Goal: Task Accomplishment & Management: Manage account settings

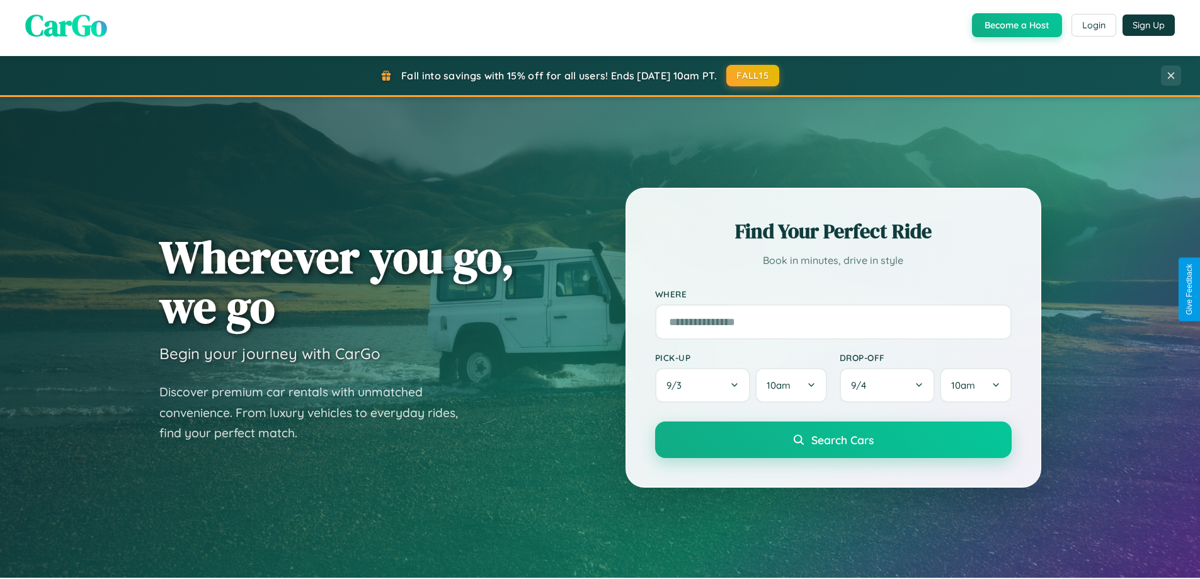
scroll to position [543, 0]
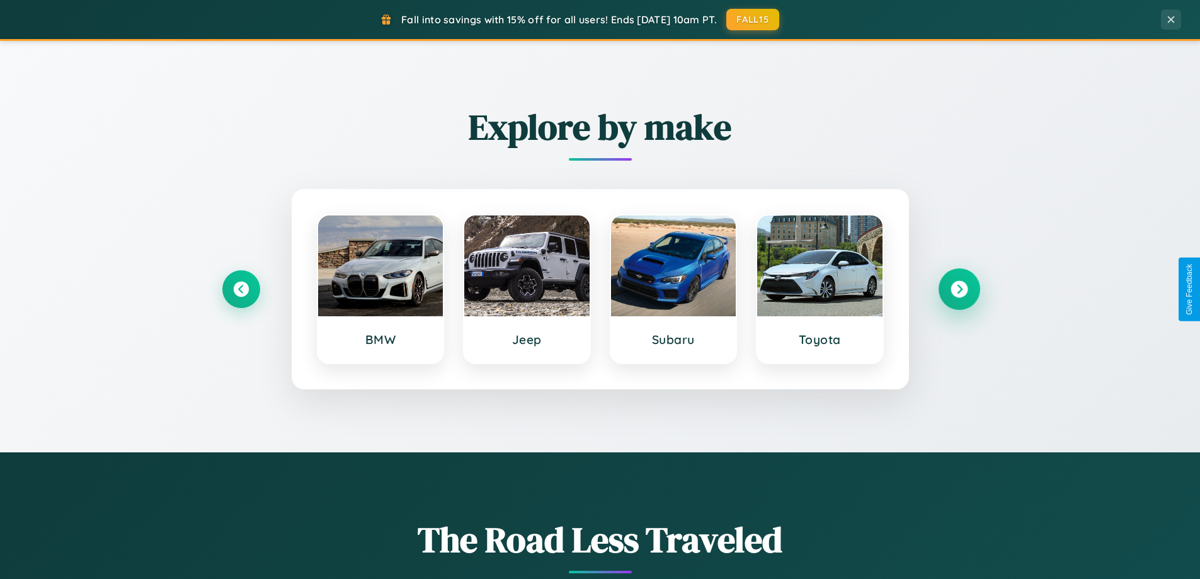
click at [959, 289] on icon at bounding box center [959, 289] width 17 height 17
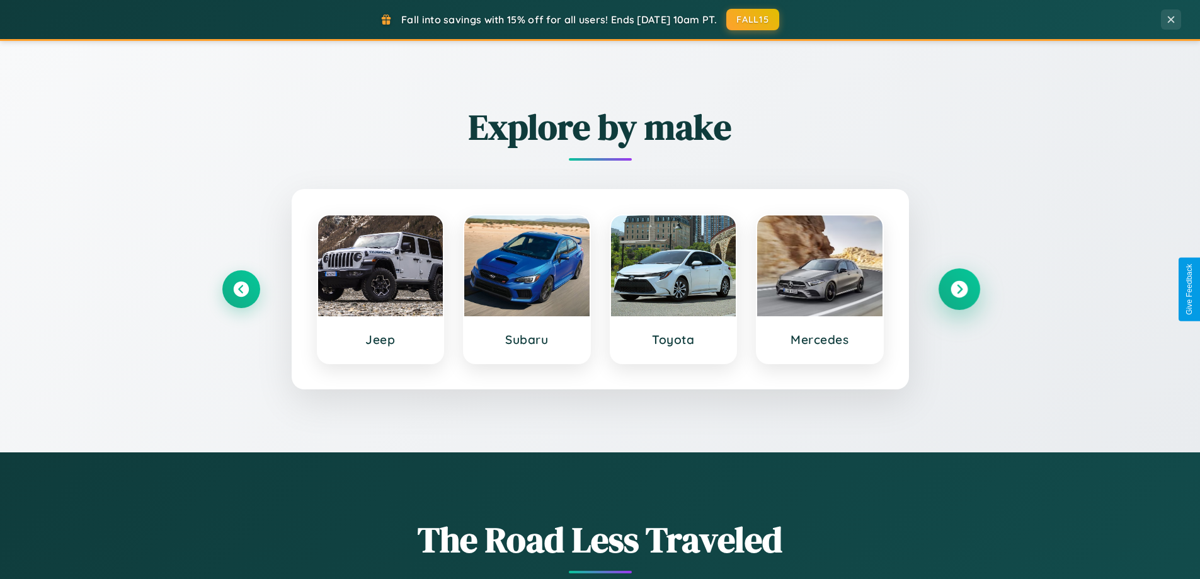
click at [959, 289] on icon at bounding box center [959, 289] width 17 height 17
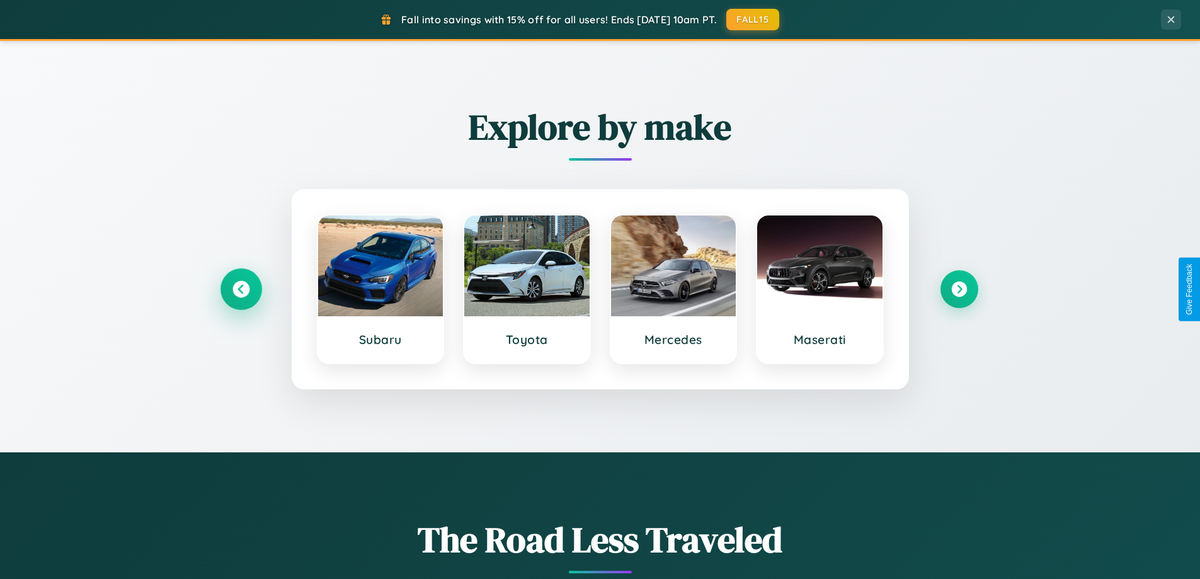
click at [241, 289] on icon at bounding box center [240, 289] width 17 height 17
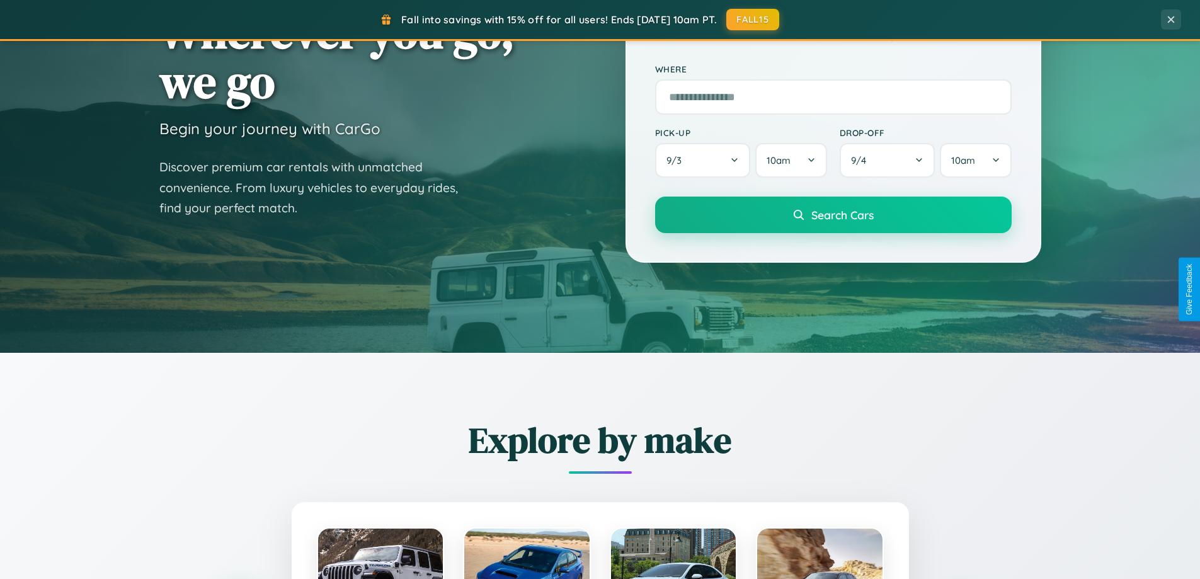
scroll to position [0, 0]
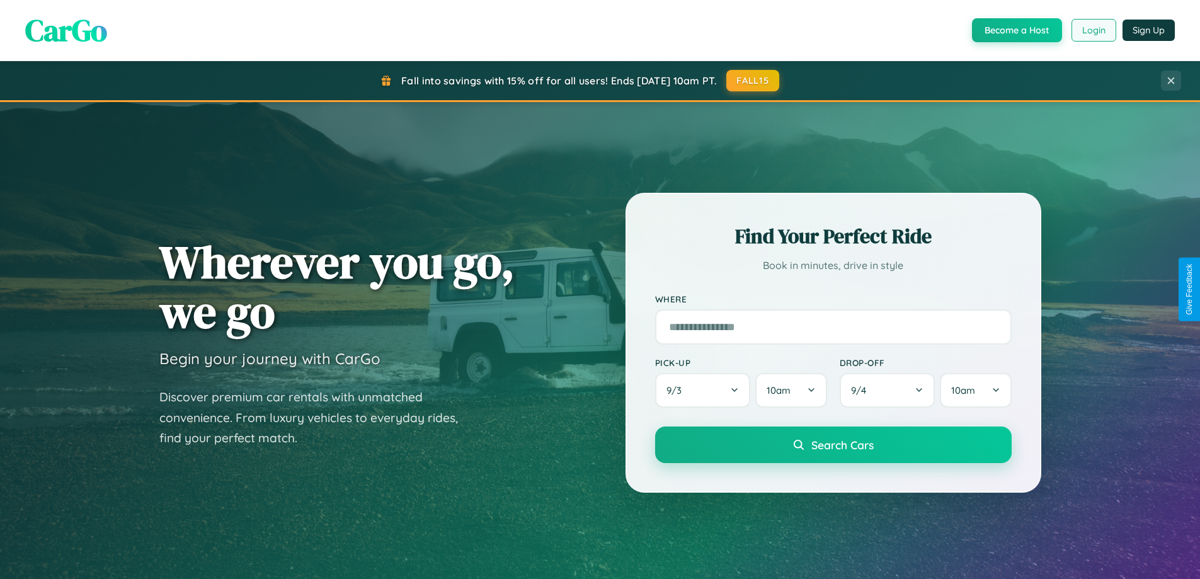
click at [1093, 30] on button "Login" at bounding box center [1094, 30] width 45 height 23
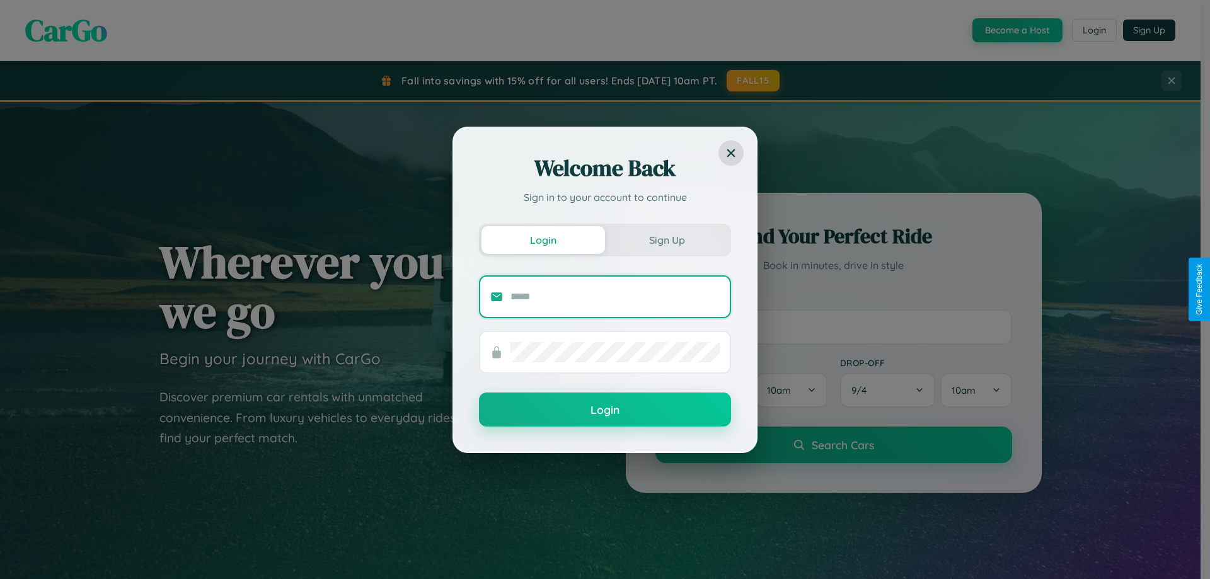
click at [615, 296] on input "text" at bounding box center [614, 297] width 209 height 20
type input "**********"
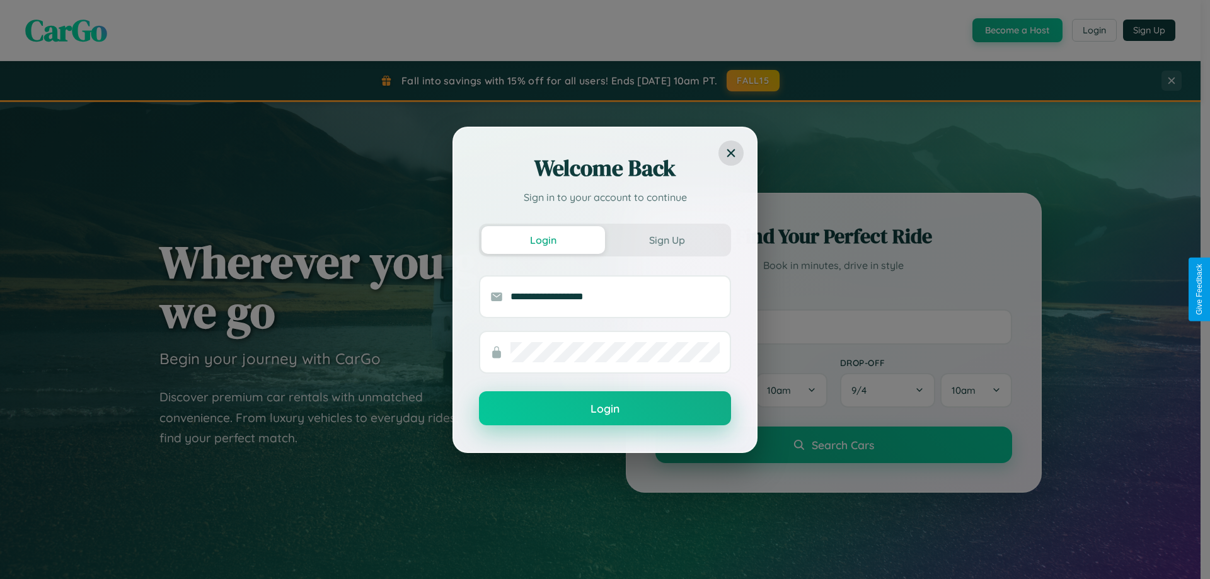
click at [605, 409] on button "Login" at bounding box center [605, 408] width 252 height 34
